Goal: Task Accomplishment & Management: Complete application form

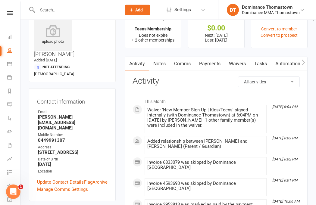
click at [55, 14] on input "text" at bounding box center [76, 10] width 81 height 8
type input "[PERSON_NAME]"
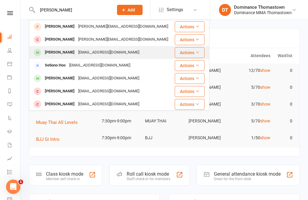
type input "[PERSON_NAME]"
click at [90, 52] on div "sethchambers0406@outlook.com" at bounding box center [109, 52] width 65 height 9
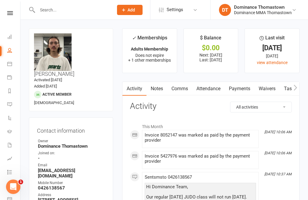
click at [262, 89] on link "Waivers" at bounding box center [267, 89] width 25 height 14
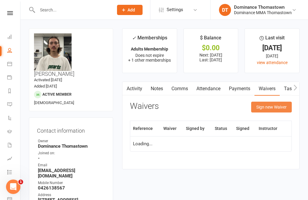
click at [271, 104] on button "Sign new Waiver" at bounding box center [272, 107] width 41 height 11
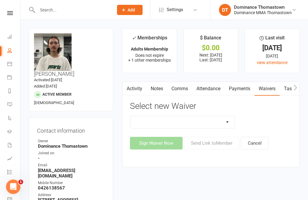
click at [205, 123] on select "Member | Cancellation | Adults Member | Injury Report Form (FOH staff use only)…" at bounding box center [182, 122] width 105 height 12
select select "8152"
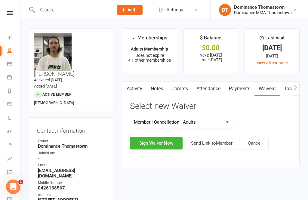
click at [205, 119] on select "Member | Cancellation | Adults Member | Injury Report Form (FOH staff use only)…" at bounding box center [182, 122] width 105 height 12
click at [167, 141] on button "Sign Waiver Now" at bounding box center [156, 143] width 53 height 13
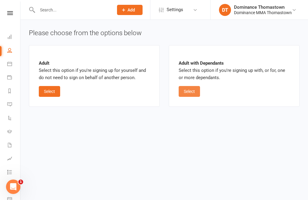
click at [196, 92] on button "Select" at bounding box center [189, 91] width 21 height 11
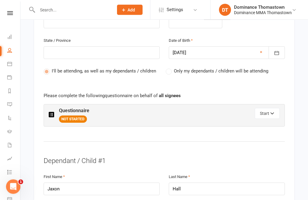
scroll to position [286, 0]
click at [74, 116] on span "NOT STARTED" at bounding box center [73, 119] width 28 height 7
click at [78, 116] on span "NOT STARTED" at bounding box center [73, 119] width 28 height 7
click at [75, 116] on span "NOT STARTED" at bounding box center [73, 119] width 28 height 7
click at [269, 108] on button "Start" at bounding box center [267, 113] width 25 height 11
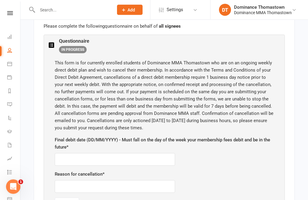
scroll to position [356, 0]
click at [134, 153] on input "text" at bounding box center [115, 159] width 121 height 13
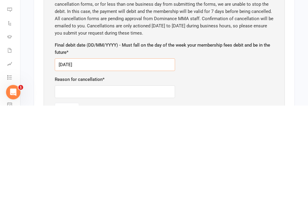
type input "15/09/2025"
click at [148, 180] on input "text" at bounding box center [115, 186] width 121 height 13
type input "Jaxon not interested"
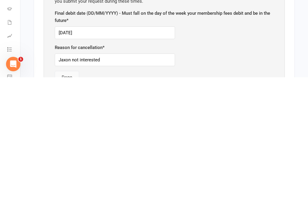
click at [66, 194] on button "Done" at bounding box center [67, 200] width 24 height 13
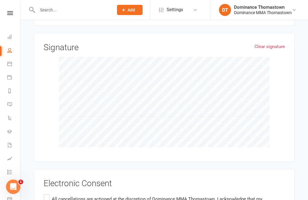
scroll to position [608, 0]
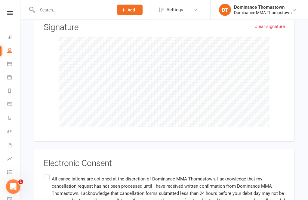
click at [51, 174] on label "All cancellations are actioned at the discretion of Dominance MMA Thomastown. I…" at bounding box center [165, 194] width 242 height 41
click at [48, 174] on input "All cancellations are actioned at the discretion of Dominance MMA Thomastown. I…" at bounding box center [46, 174] width 4 height 0
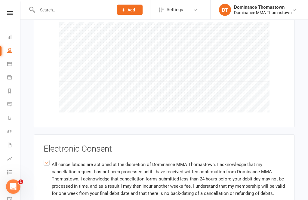
scroll to position [666, 0]
